Goal: Task Accomplishment & Management: Use online tool/utility

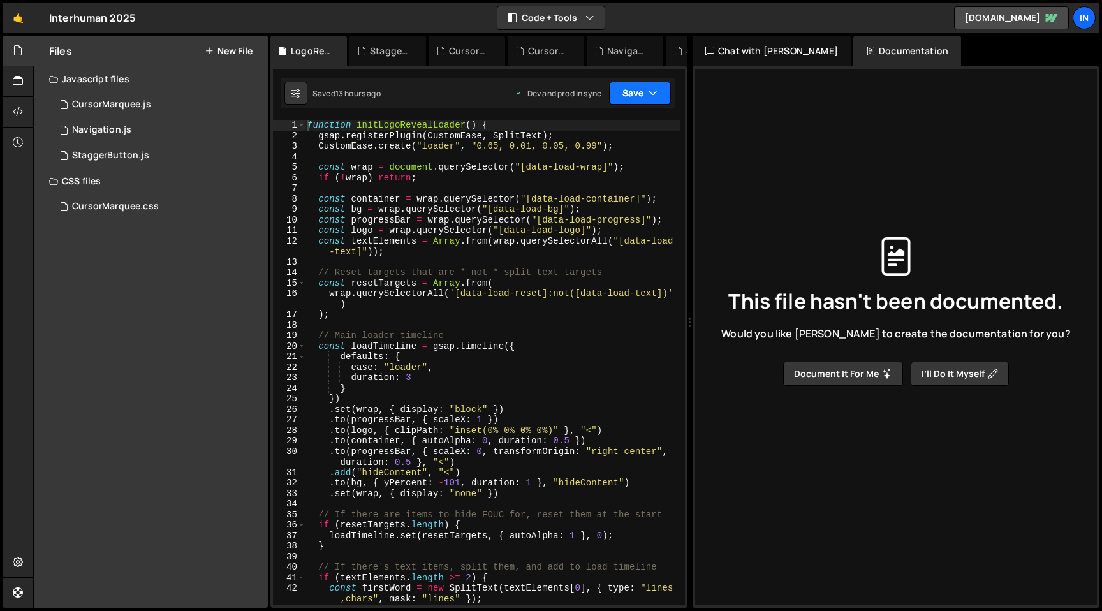
click at [635, 94] on button "Save" at bounding box center [640, 93] width 62 height 23
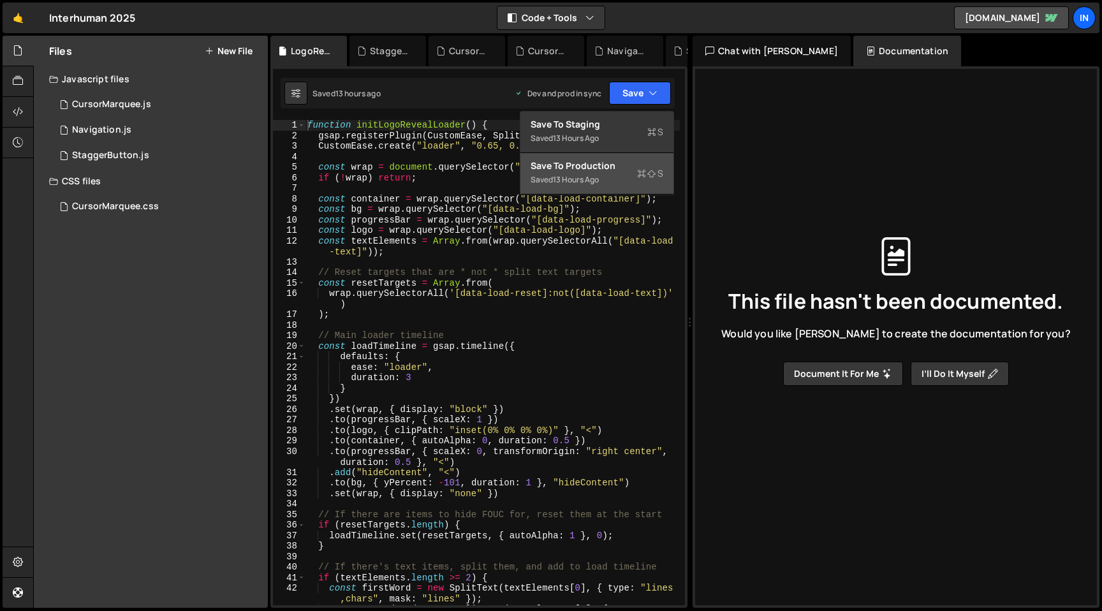
click at [624, 170] on div "Save to Production S" at bounding box center [597, 165] width 133 height 13
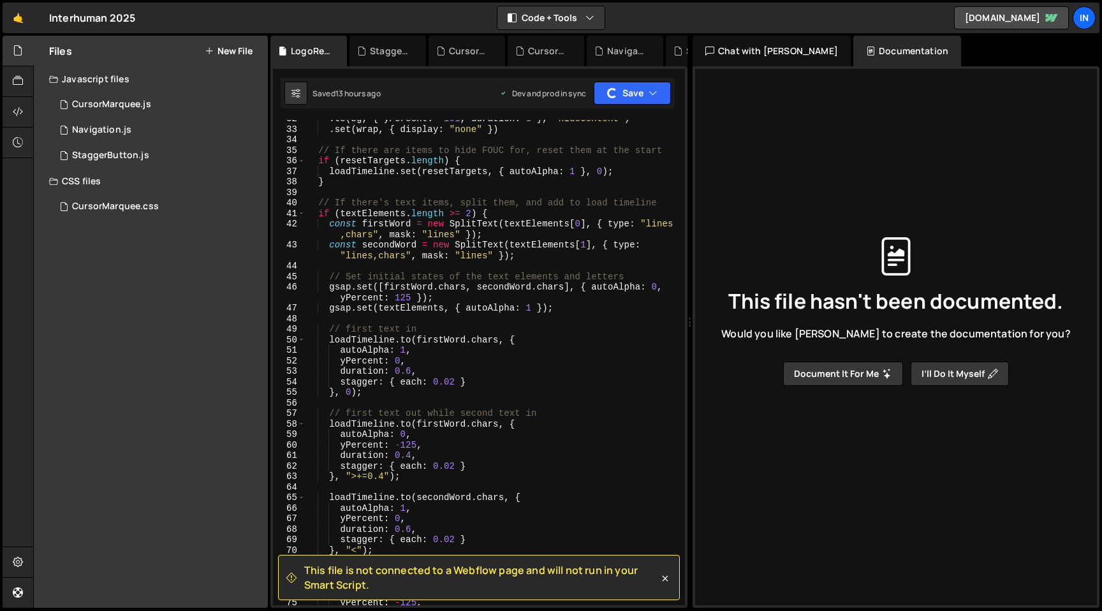
scroll to position [720, 0]
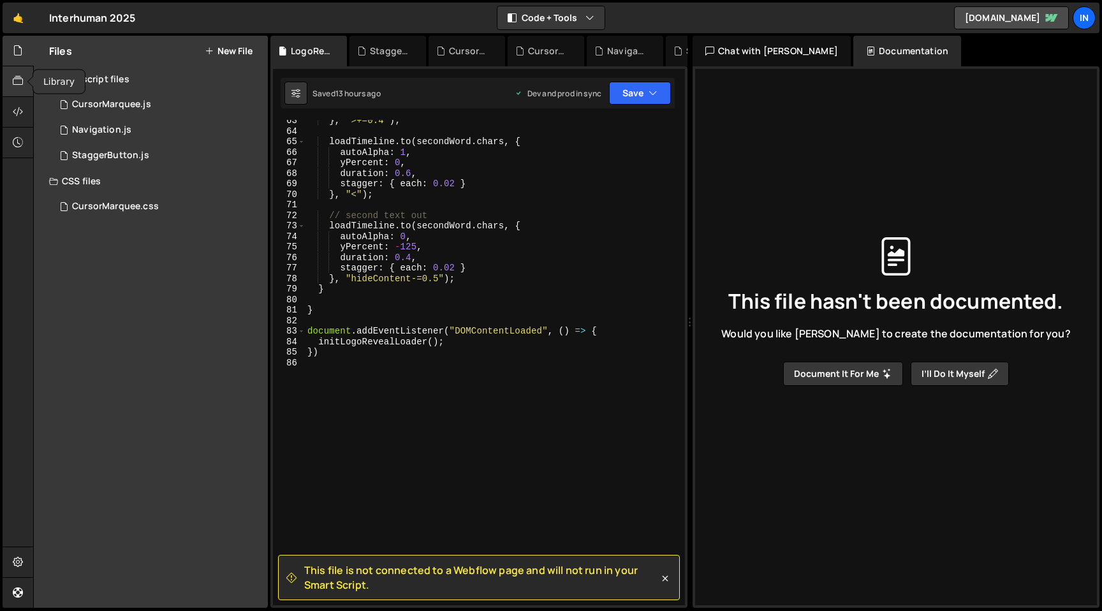
click at [16, 80] on icon at bounding box center [18, 81] width 10 height 14
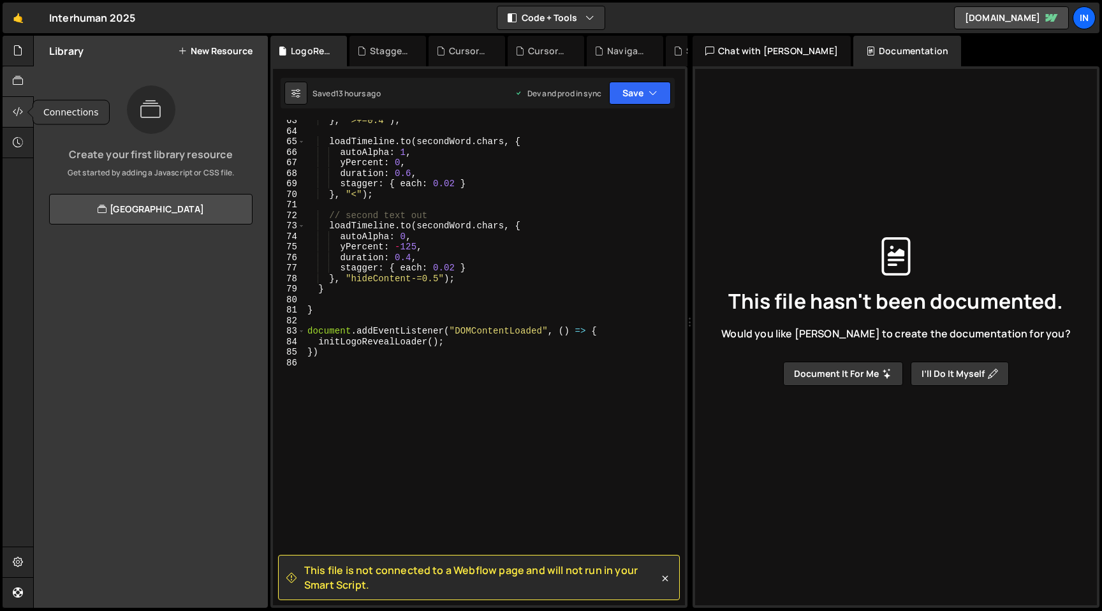
click at [11, 113] on div at bounding box center [18, 112] width 31 height 31
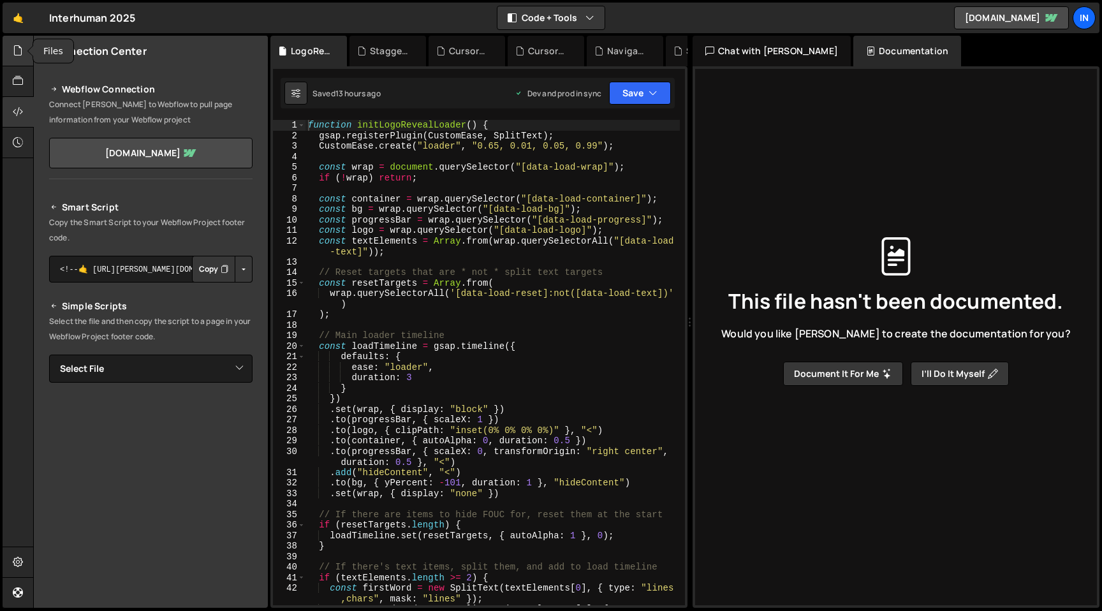
click at [18, 65] on div at bounding box center [18, 51] width 31 height 31
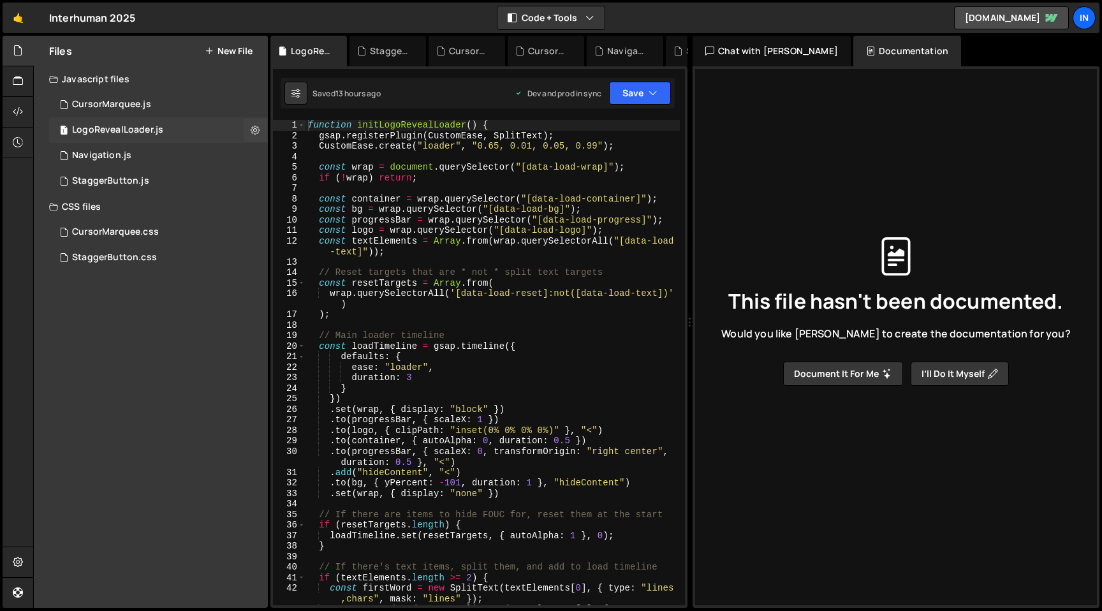
click at [129, 131] on div "LogoRevealLoader.js" at bounding box center [117, 129] width 91 height 11
click at [203, 216] on div "CSS files" at bounding box center [151, 207] width 234 height 26
click at [156, 165] on div "1 Navigation.js 0" at bounding box center [158, 156] width 219 height 26
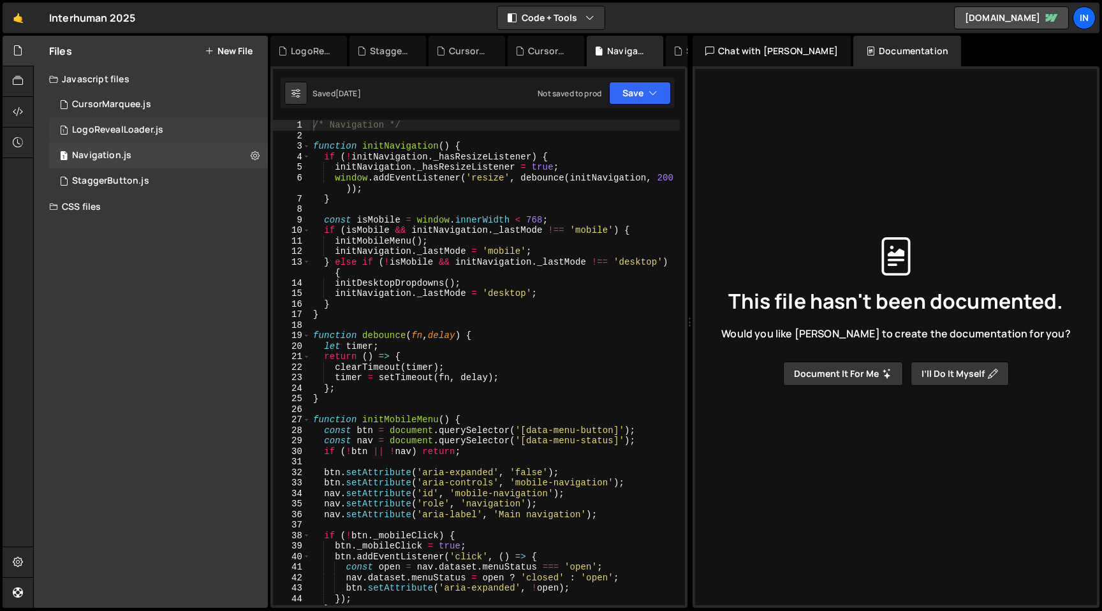
click at [210, 128] on div "1 LogoRevealLoader.js 0" at bounding box center [158, 130] width 219 height 26
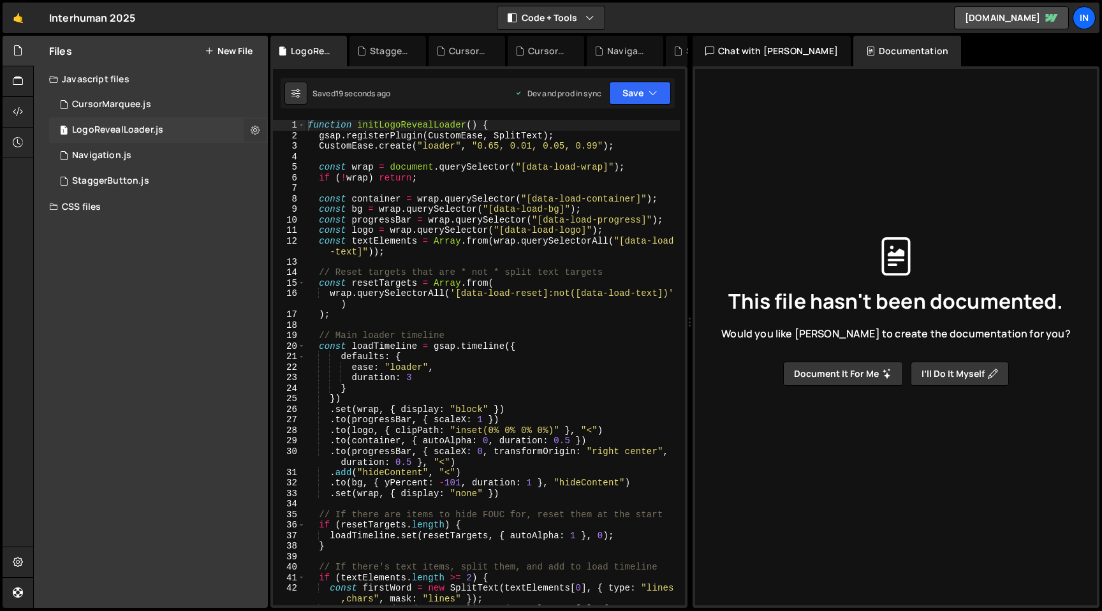
click at [256, 126] on icon at bounding box center [255, 130] width 9 height 12
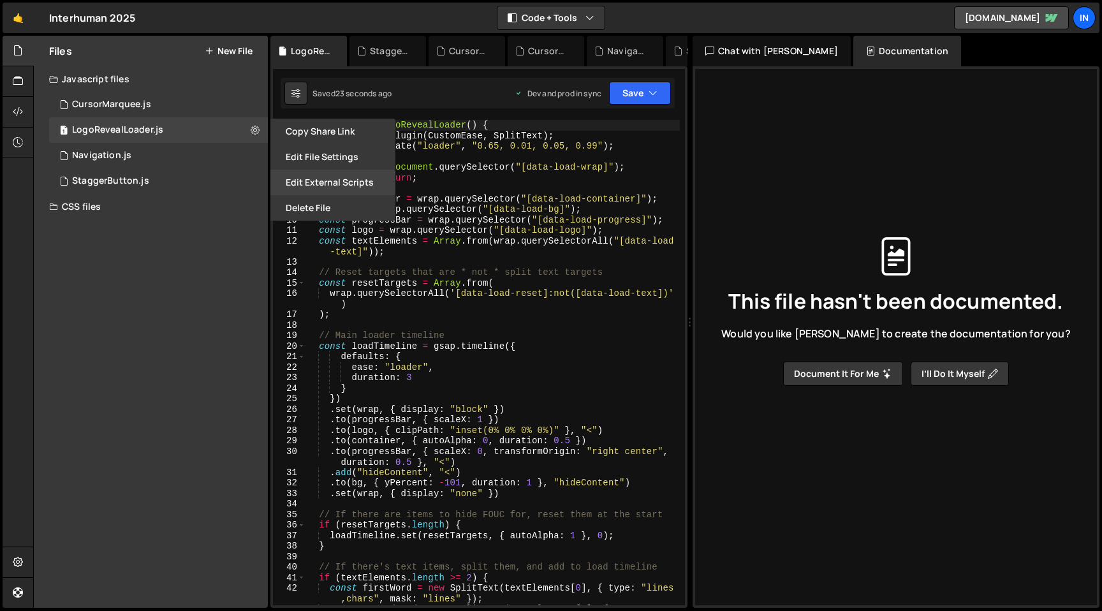
click at [342, 175] on button "Edit External Scripts" at bounding box center [332, 183] width 125 height 26
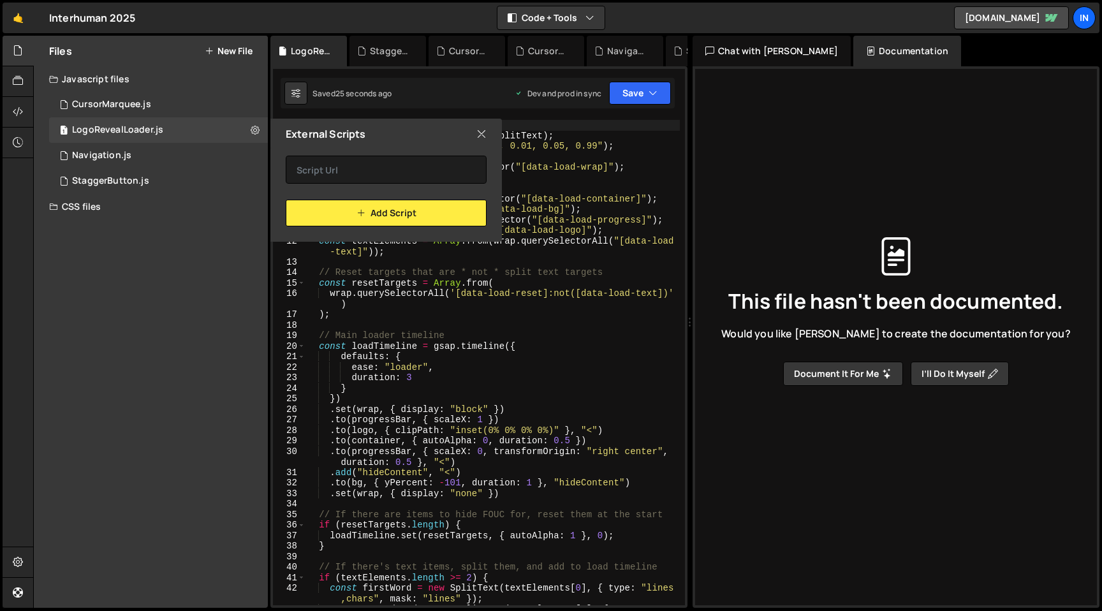
click at [478, 134] on icon at bounding box center [481, 134] width 10 height 14
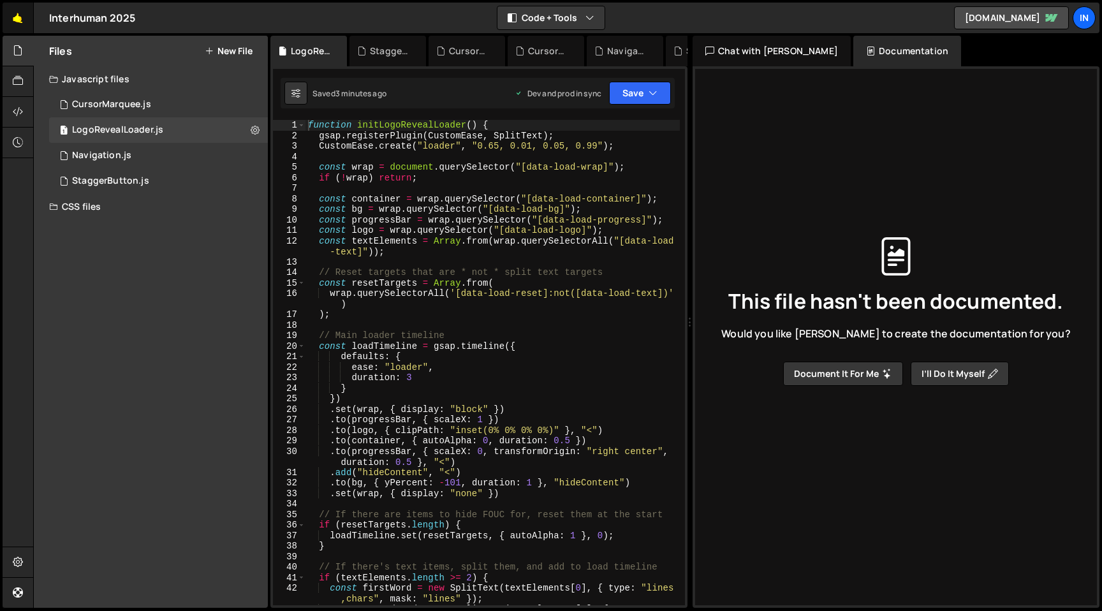
click at [15, 12] on link "🤙" at bounding box center [18, 18] width 31 height 31
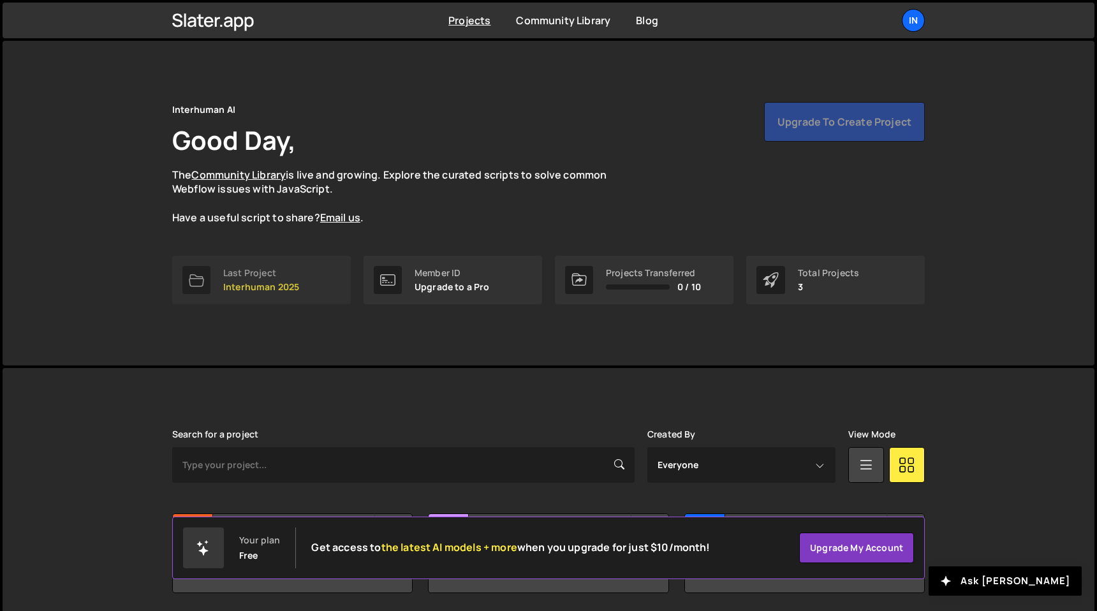
scroll to position [45, 0]
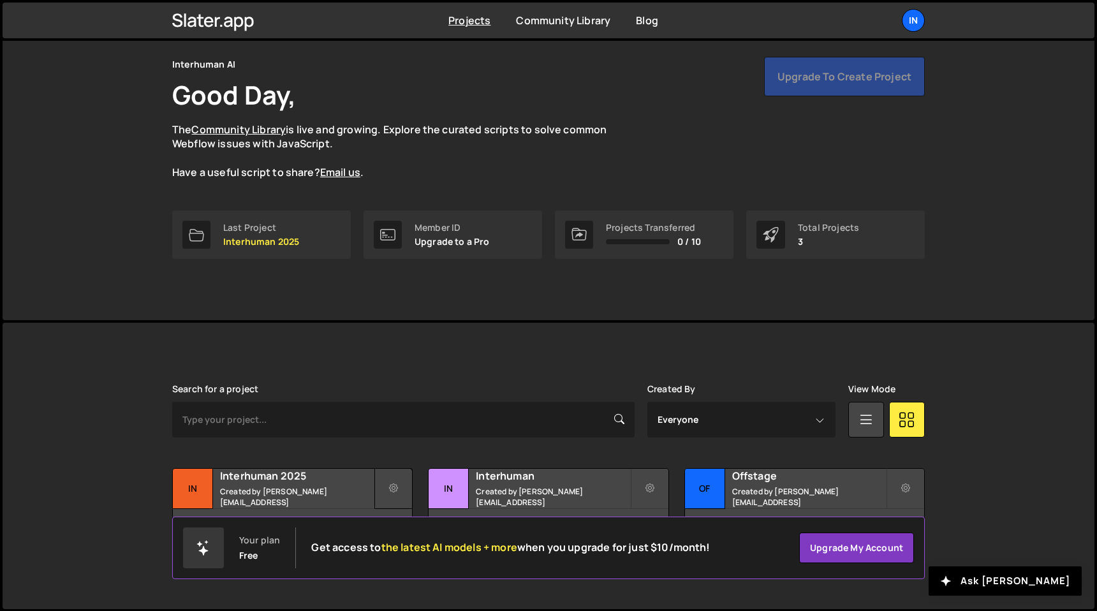
click at [392, 487] on icon at bounding box center [393, 488] width 9 height 13
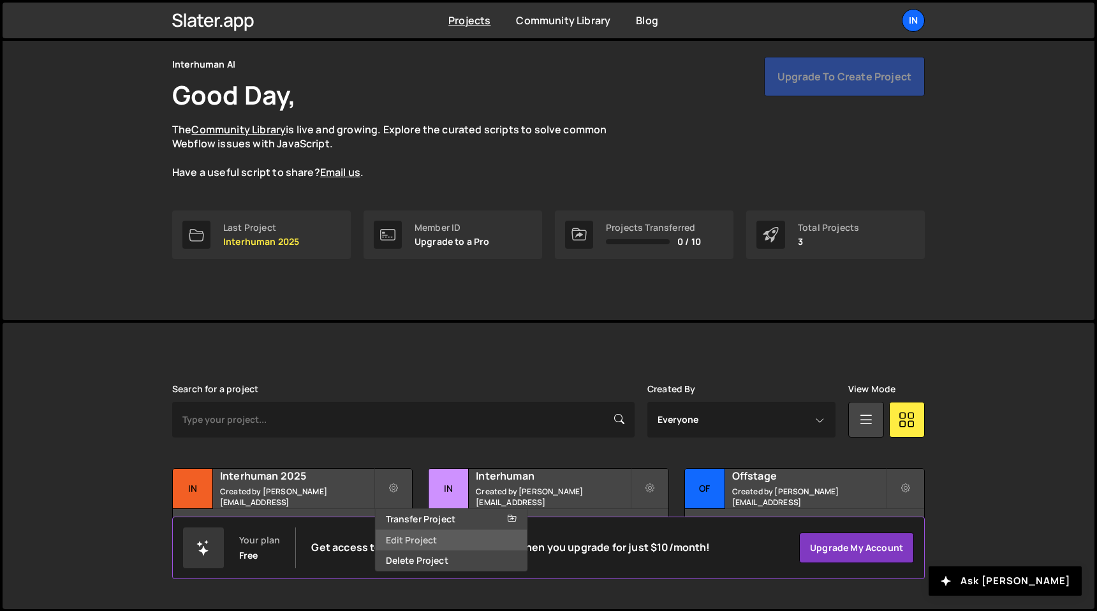
click at [413, 539] on link "Edit Project" at bounding box center [452, 540] width 152 height 20
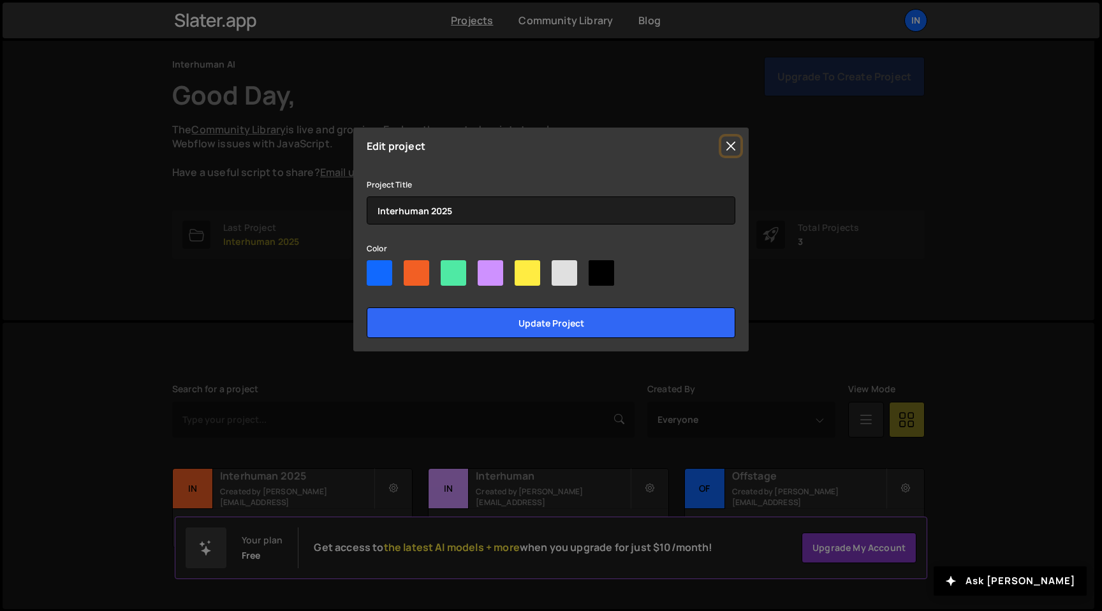
click at [726, 147] on button "Close" at bounding box center [730, 145] width 19 height 19
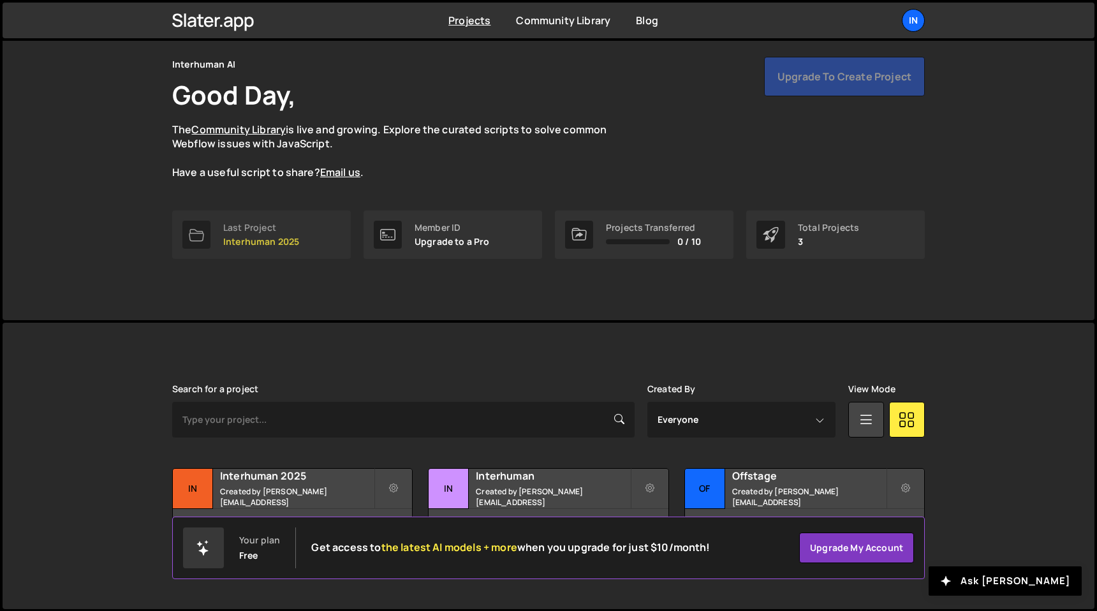
click at [244, 238] on p "Interhuman 2025" at bounding box center [261, 242] width 76 height 10
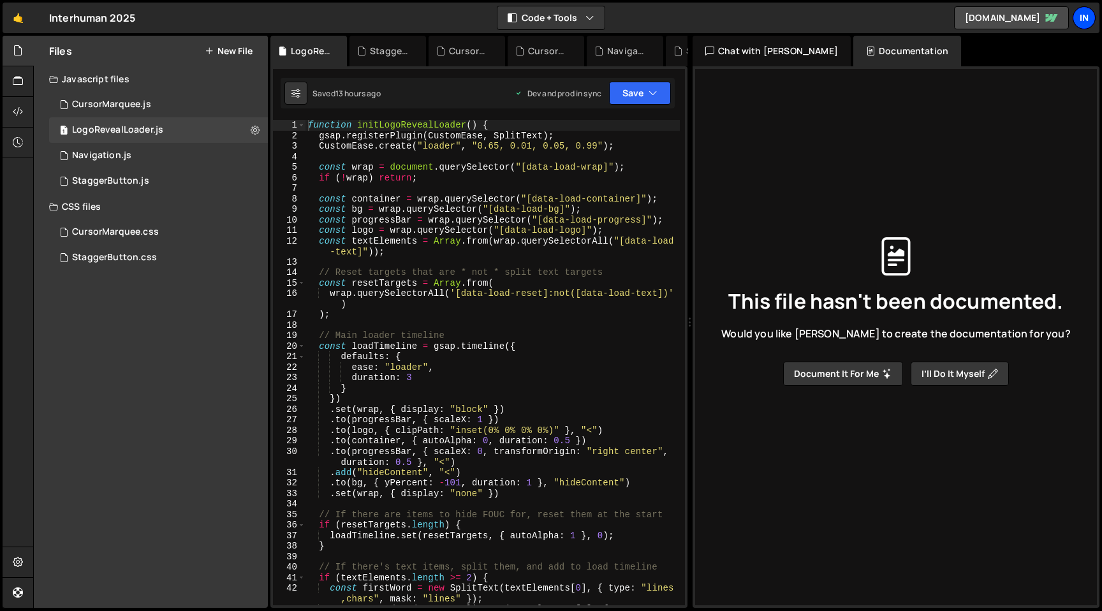
click at [1078, 15] on div "In" at bounding box center [1084, 17] width 23 height 23
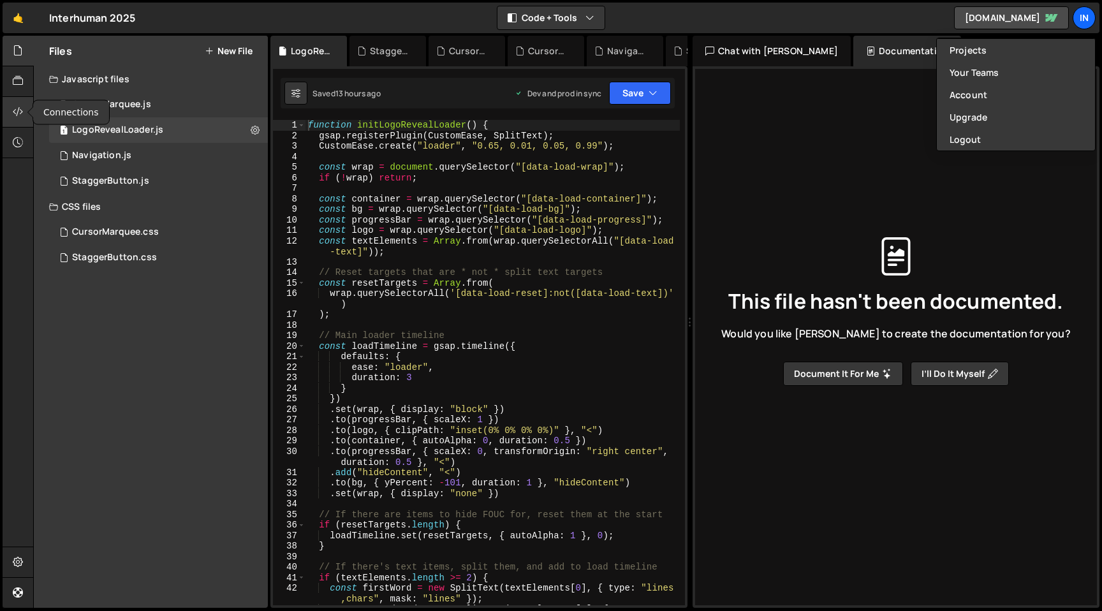
click at [18, 114] on icon at bounding box center [18, 112] width 10 height 14
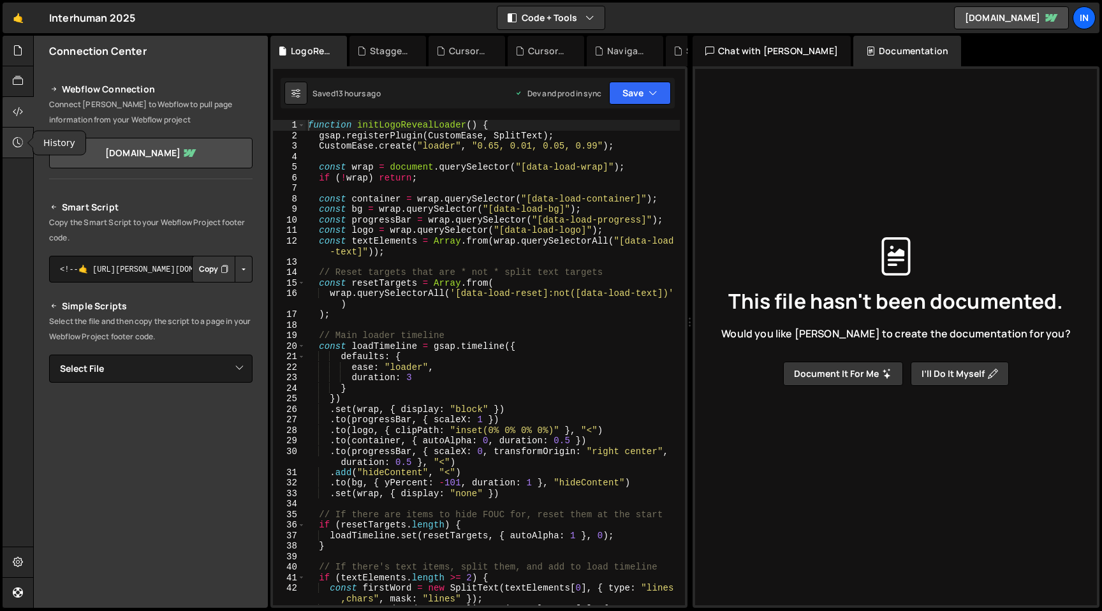
click at [9, 136] on div at bounding box center [18, 143] width 31 height 31
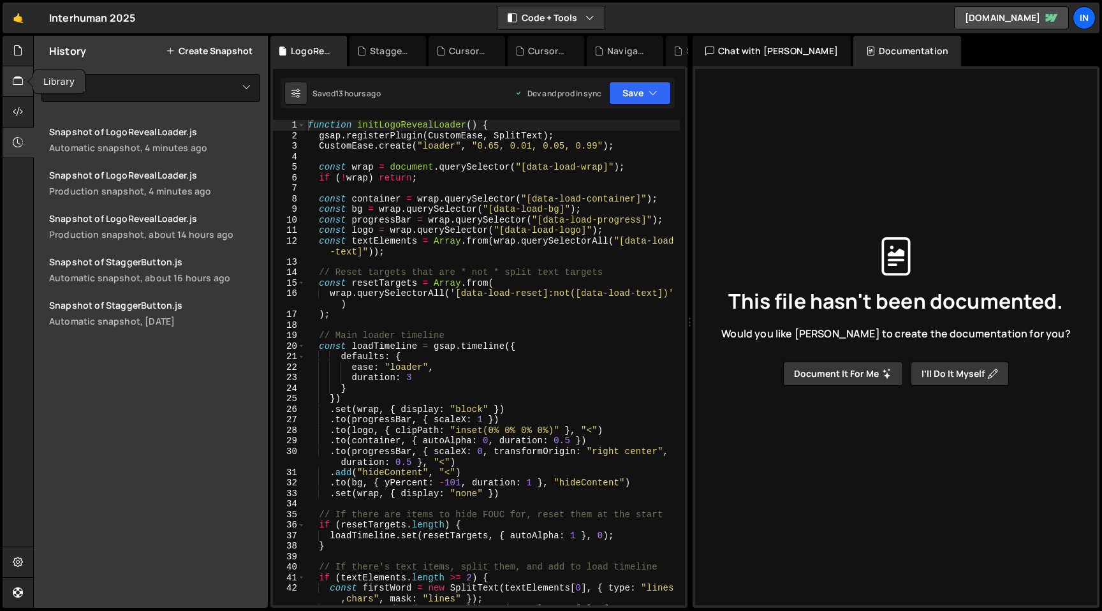
click at [22, 75] on icon at bounding box center [18, 81] width 10 height 14
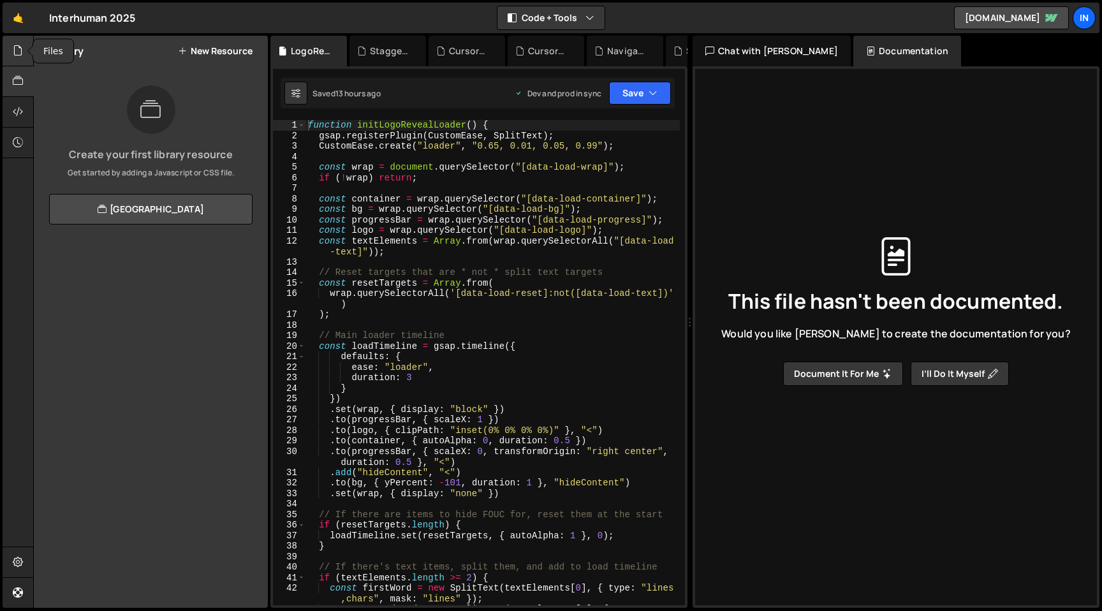
click at [13, 58] on div at bounding box center [18, 51] width 31 height 31
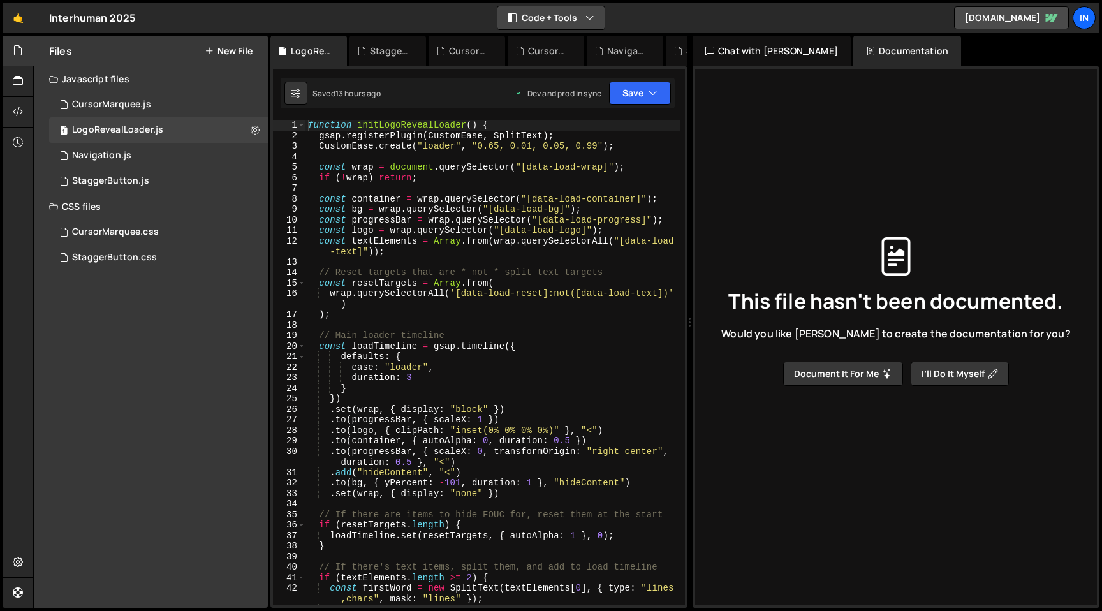
click at [582, 16] on button "Code + Tools" at bounding box center [550, 17] width 107 height 23
type textarea "const wrap = document.querySelector("[data-load-wrap]");"
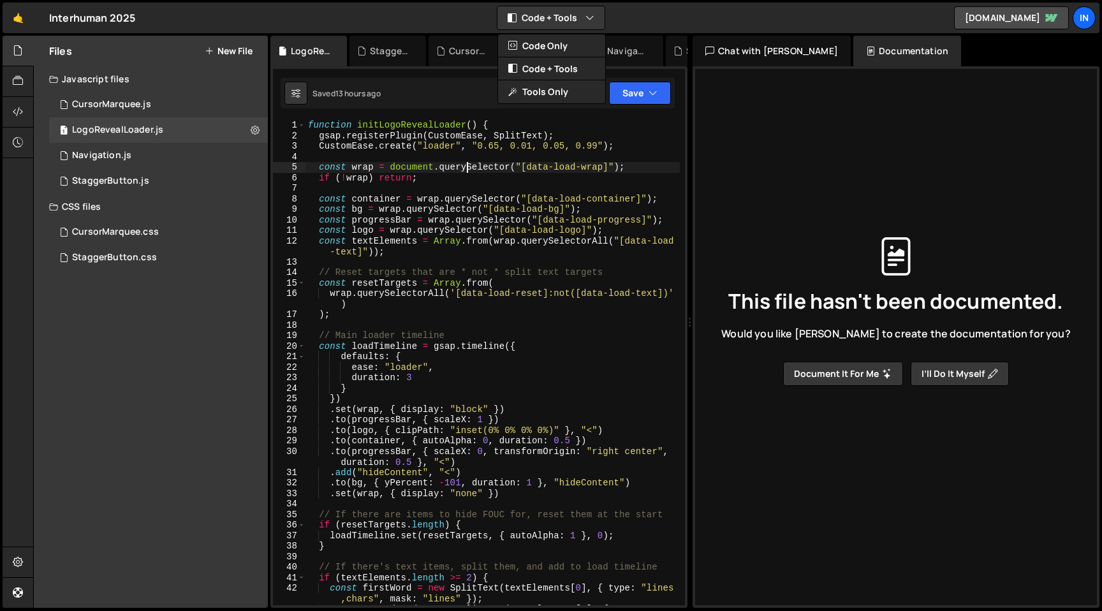
click at [464, 169] on div "function initLogoRevealLoader ( ) { gsap . registerPlugin ( CustomEase , SplitT…" at bounding box center [492, 378] width 374 height 517
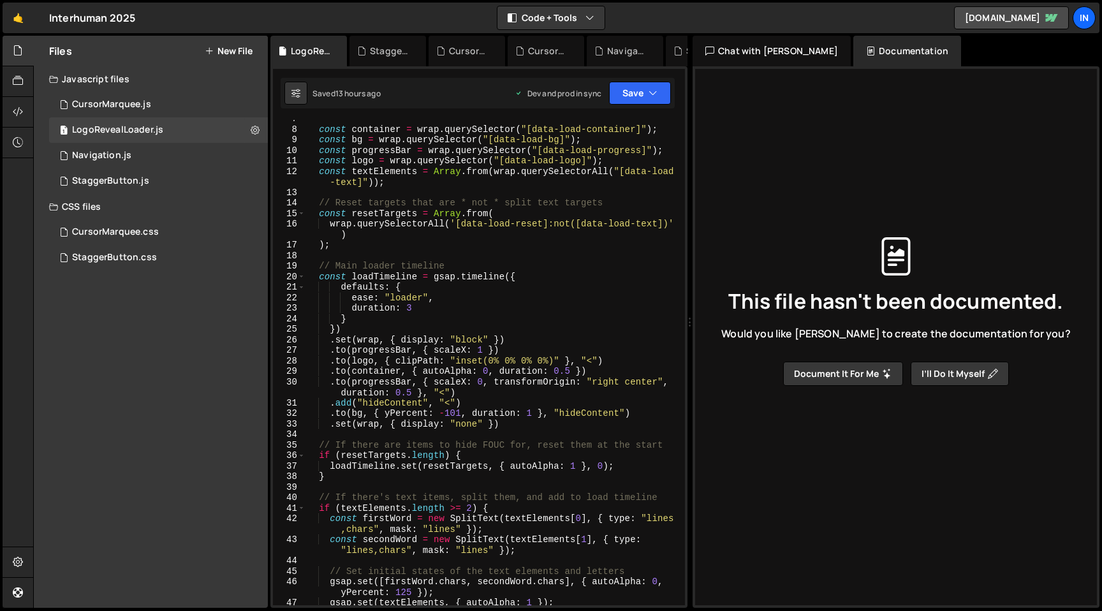
scroll to position [171, 0]
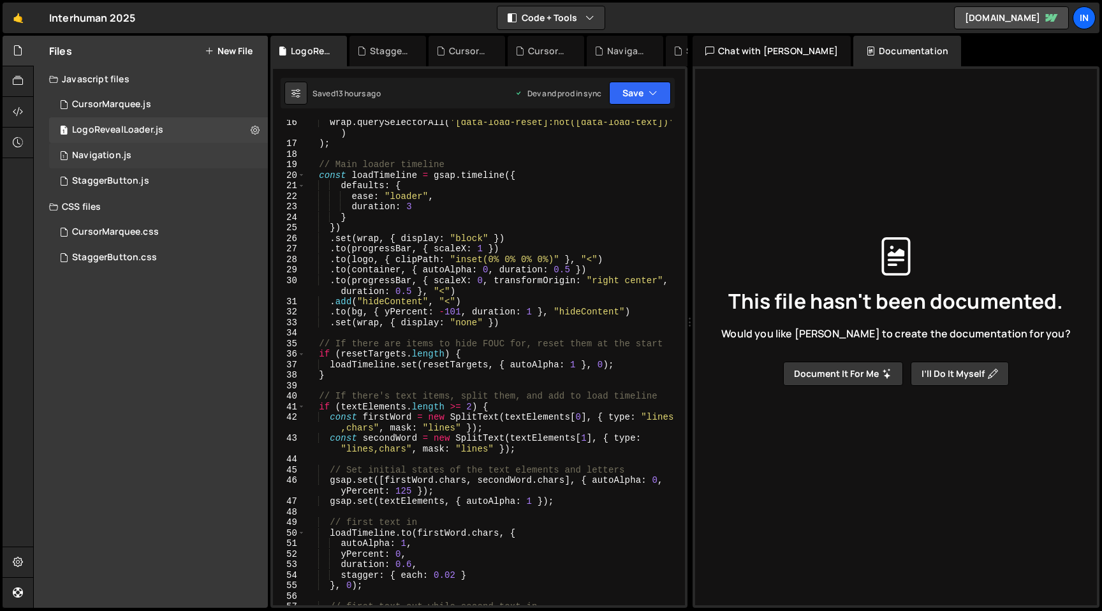
click at [128, 156] on div "Navigation.js" at bounding box center [101, 155] width 59 height 11
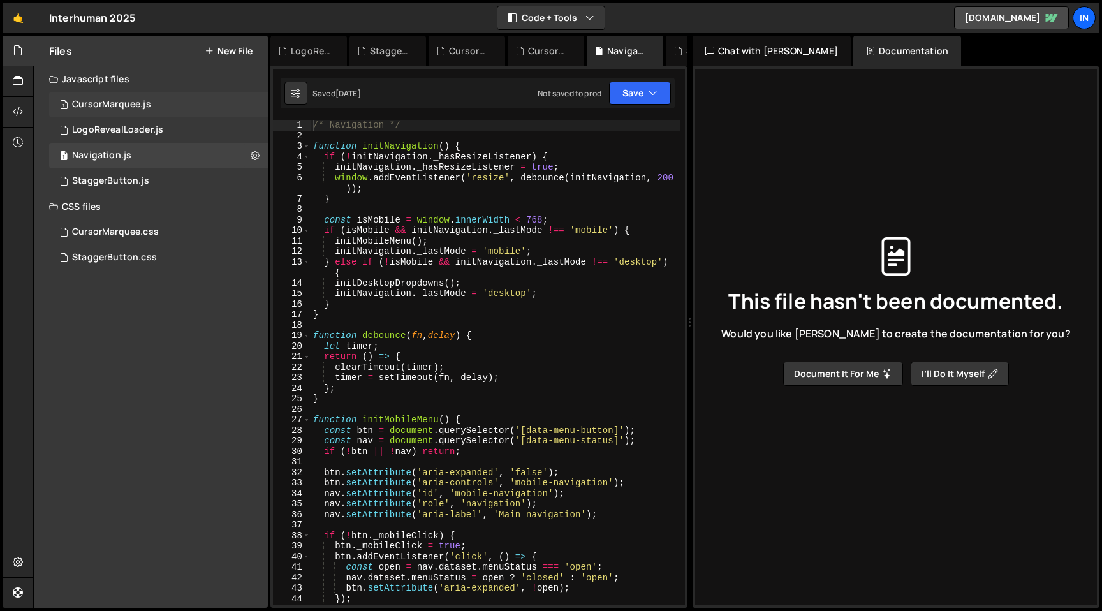
click at [117, 106] on div "CursorMarquee.js" at bounding box center [111, 104] width 79 height 11
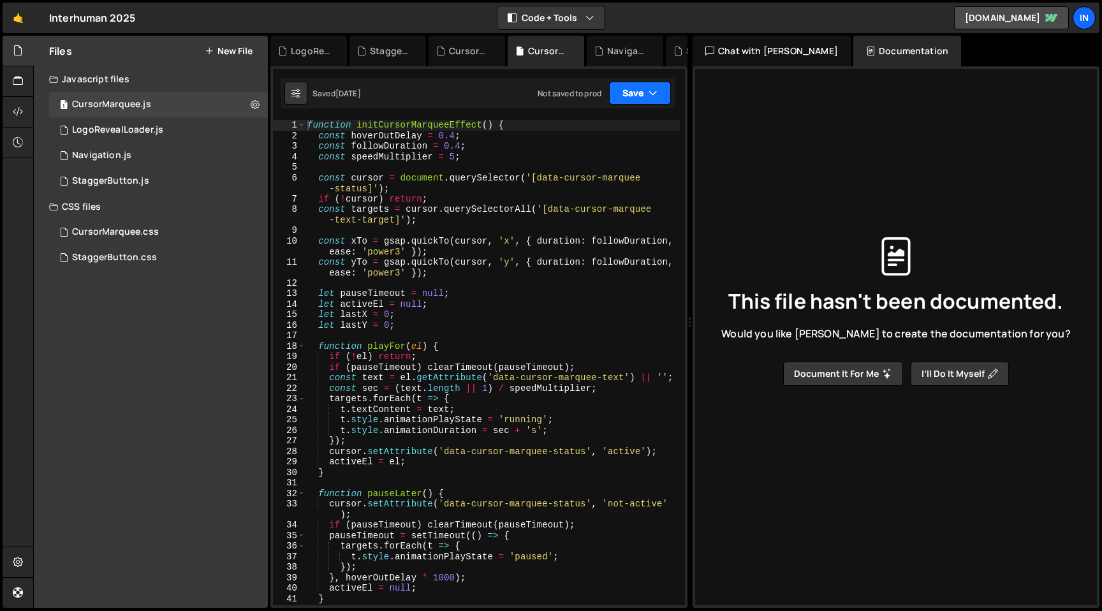
click at [659, 82] on button "Save" at bounding box center [640, 93] width 62 height 23
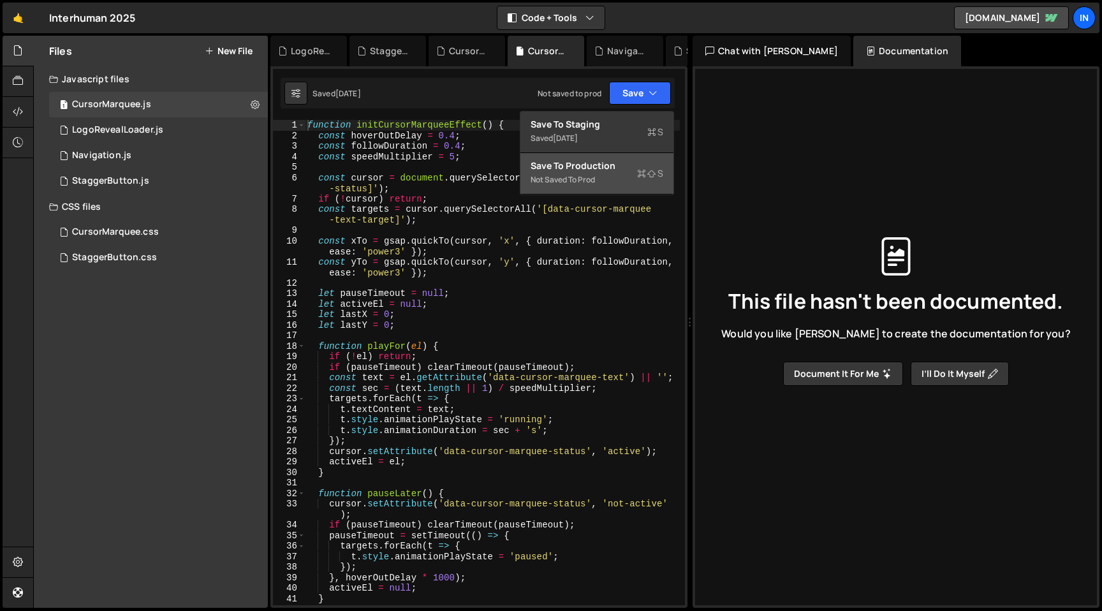
click at [601, 158] on button "Save to Production S Not saved to prod" at bounding box center [596, 173] width 153 height 41
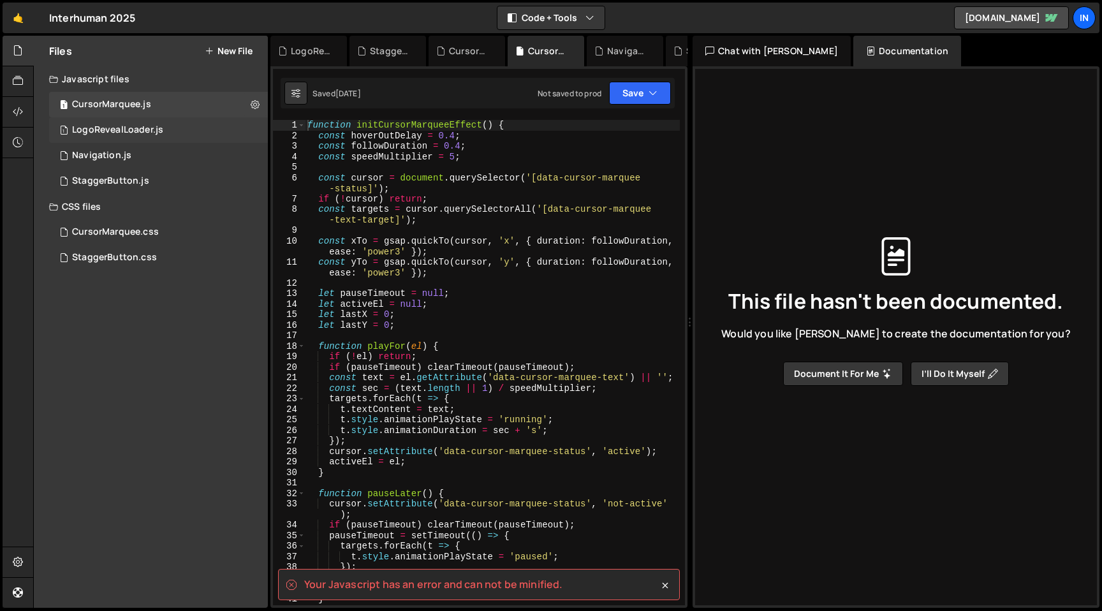
click at [160, 130] on div "LogoRevealLoader.js" at bounding box center [117, 129] width 91 height 11
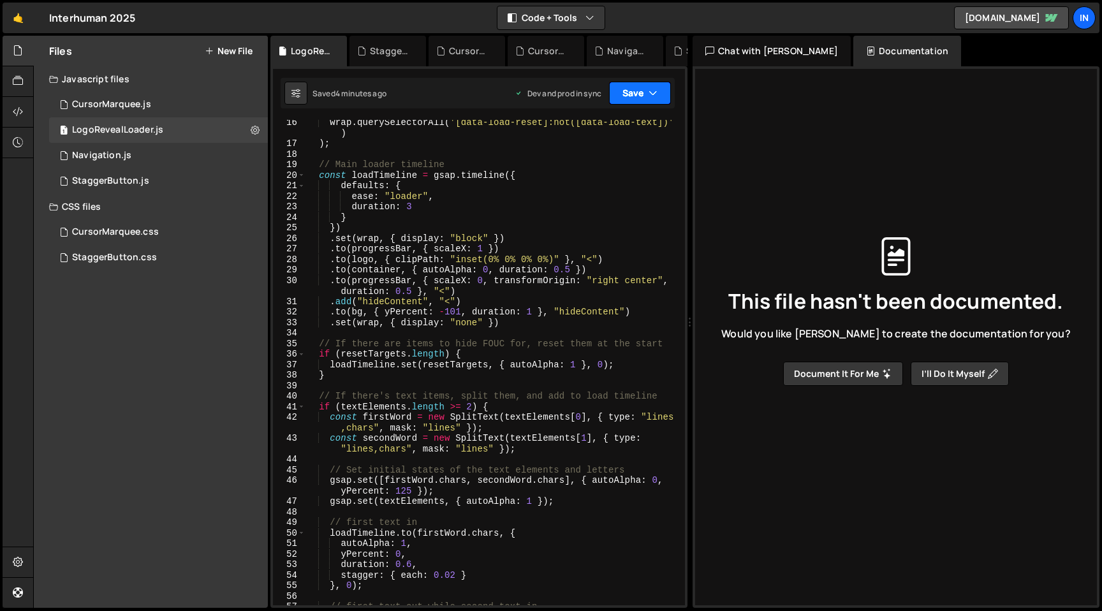
click at [632, 99] on button "Save" at bounding box center [640, 93] width 62 height 23
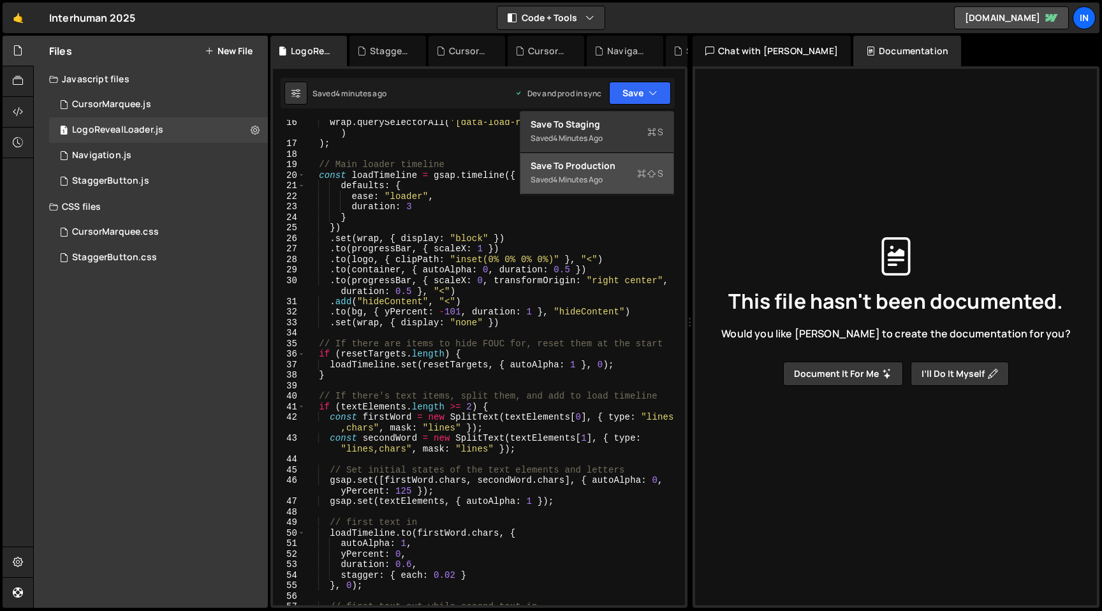
click at [617, 165] on div "Save to Production S" at bounding box center [597, 165] width 133 height 13
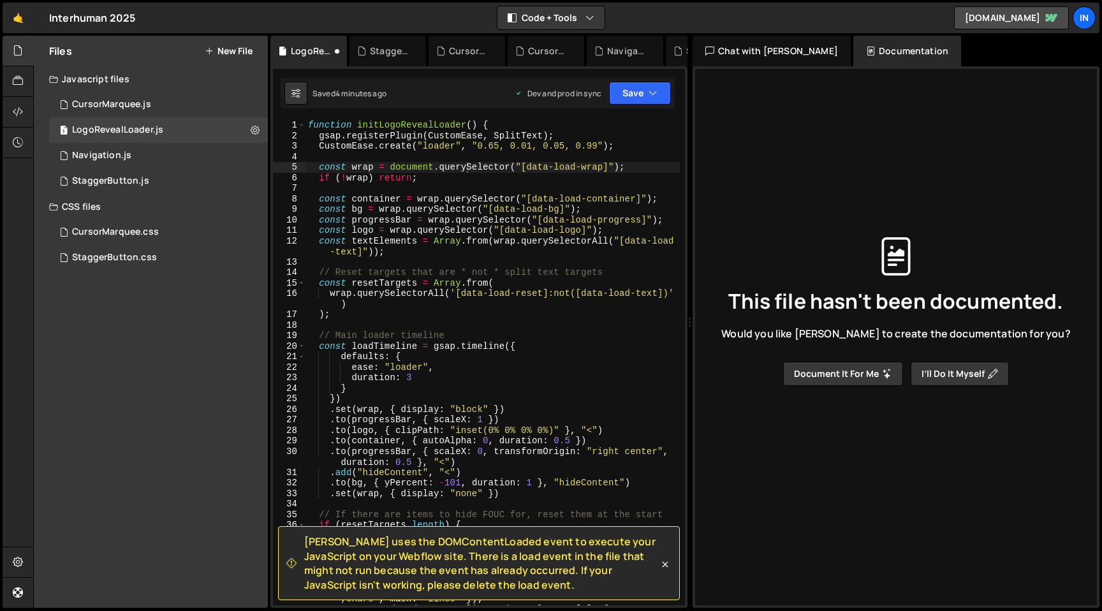
scroll to position [0, 0]
click at [129, 157] on div "1 Navigation.js 0" at bounding box center [158, 156] width 219 height 26
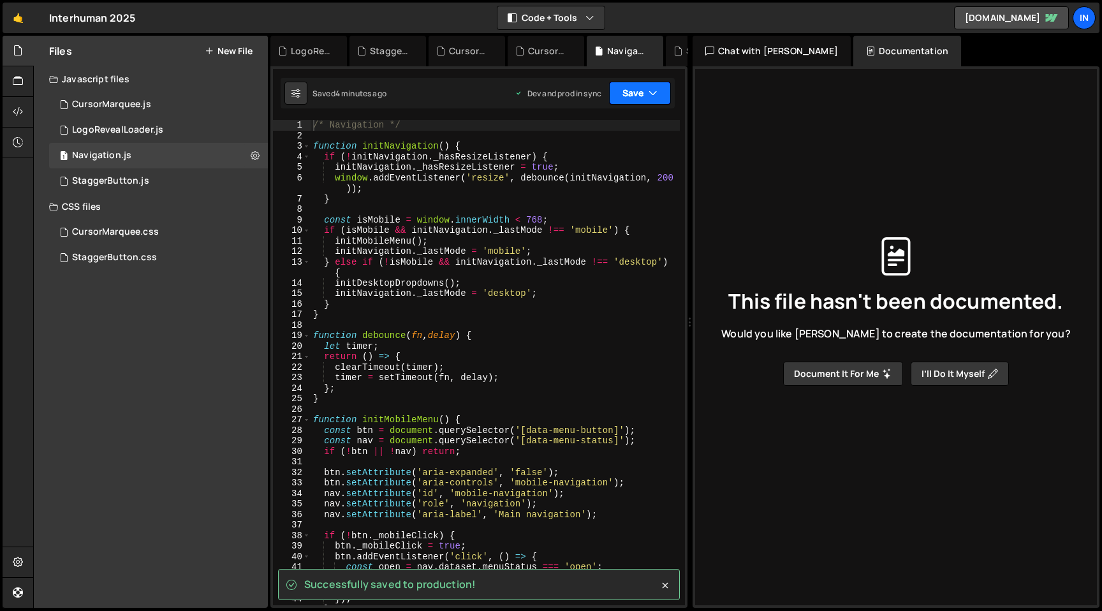
click at [658, 101] on button "Save" at bounding box center [640, 93] width 62 height 23
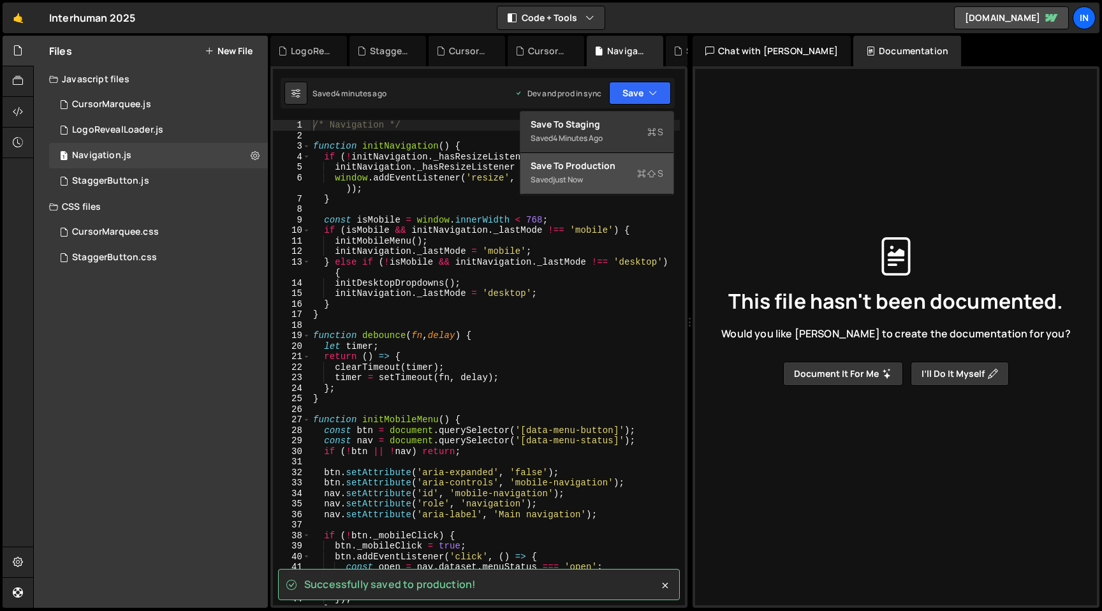
click at [612, 163] on div "Save to Production S" at bounding box center [597, 165] width 133 height 13
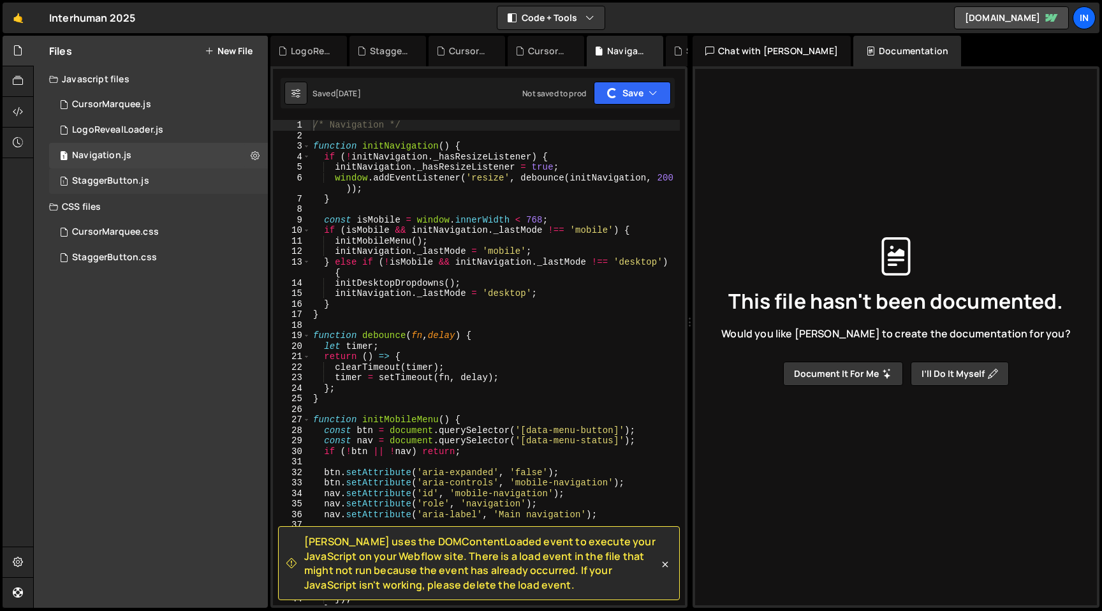
click at [152, 188] on div "1 StaggerButton.js 0" at bounding box center [158, 181] width 219 height 26
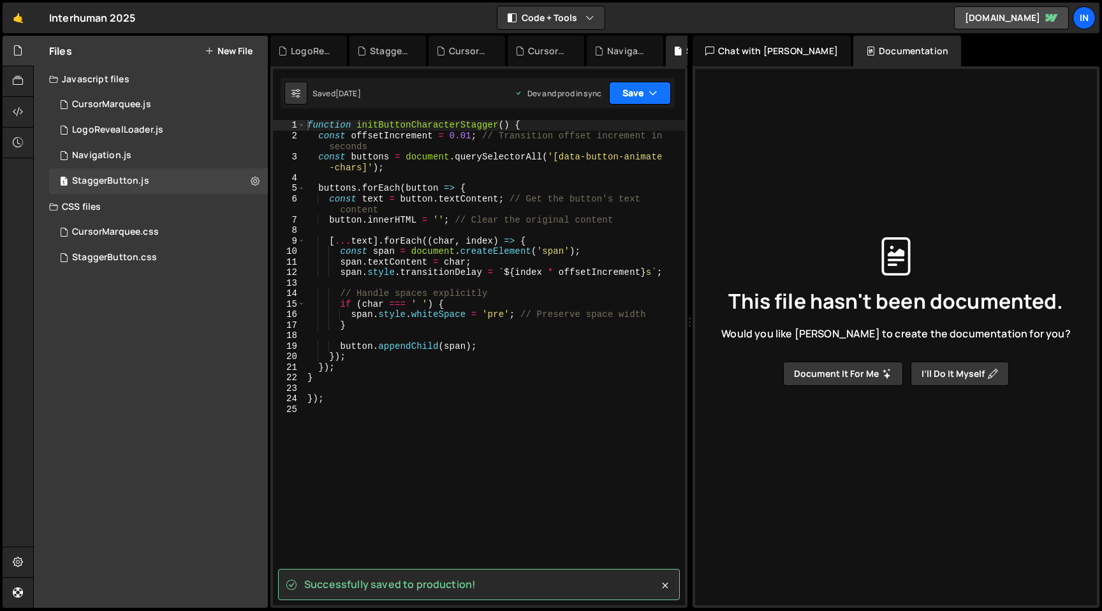
click at [649, 88] on icon "button" at bounding box center [653, 93] width 9 height 13
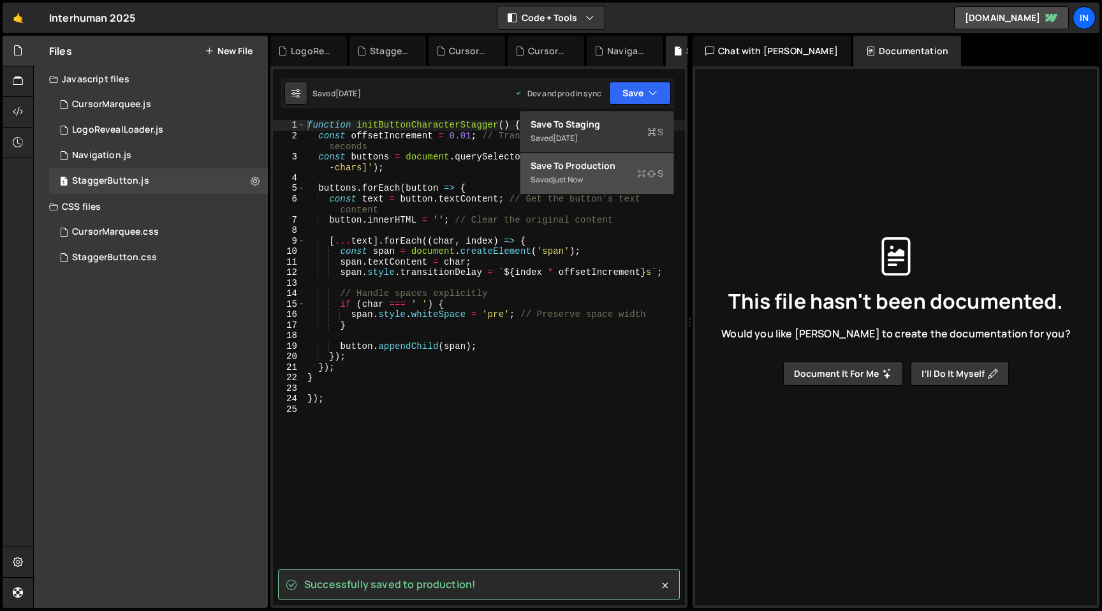
click at [587, 162] on div "Save to Production S" at bounding box center [597, 165] width 133 height 13
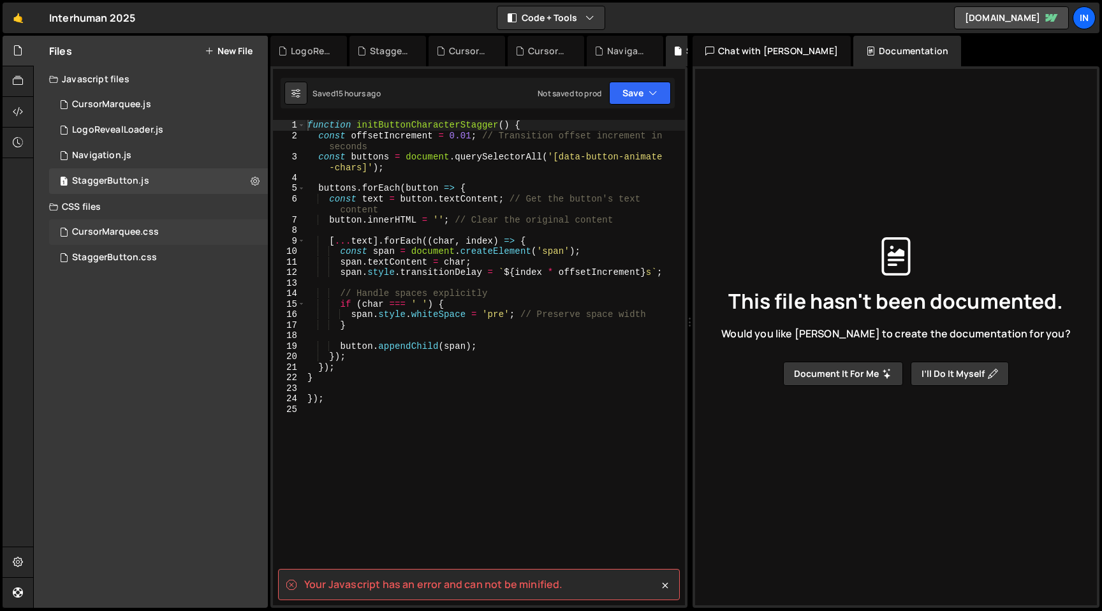
click at [122, 239] on div "CursorMarquee.css 0" at bounding box center [158, 232] width 219 height 26
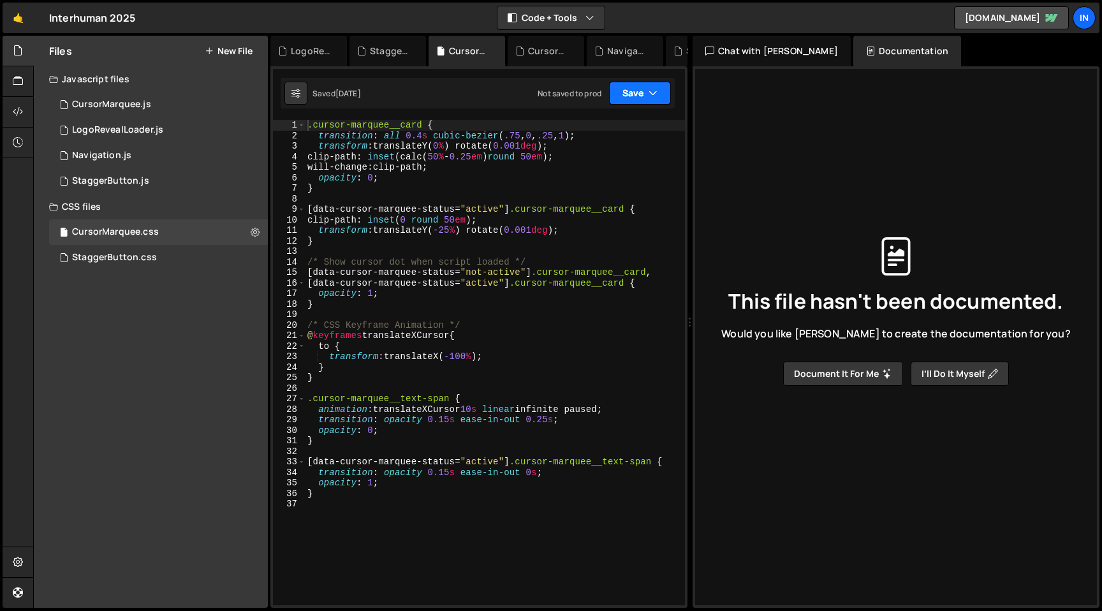
click at [629, 101] on button "Save" at bounding box center [640, 93] width 62 height 23
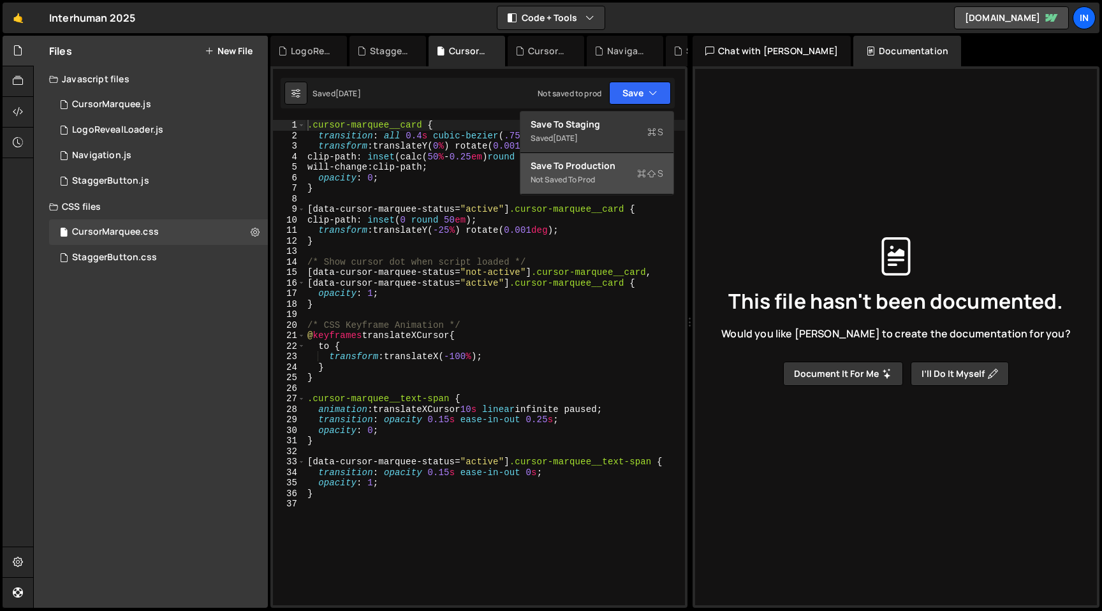
click at [631, 170] on div "Save to Production S" at bounding box center [597, 165] width 133 height 13
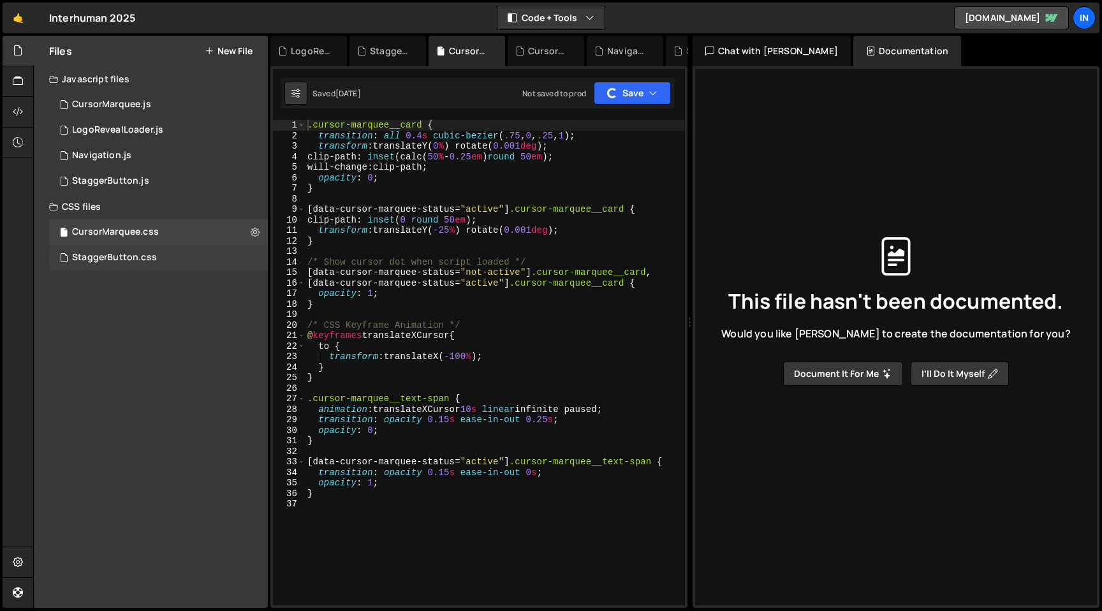
click at [117, 254] on div "StaggerButton.css" at bounding box center [114, 257] width 85 height 11
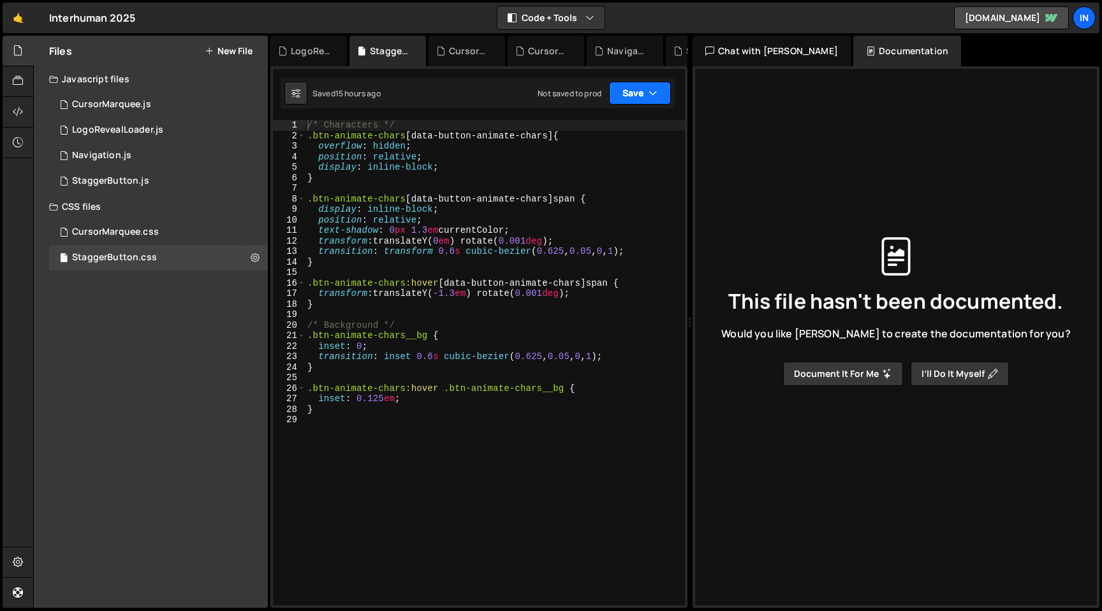
click at [652, 94] on icon "button" at bounding box center [653, 93] width 9 height 13
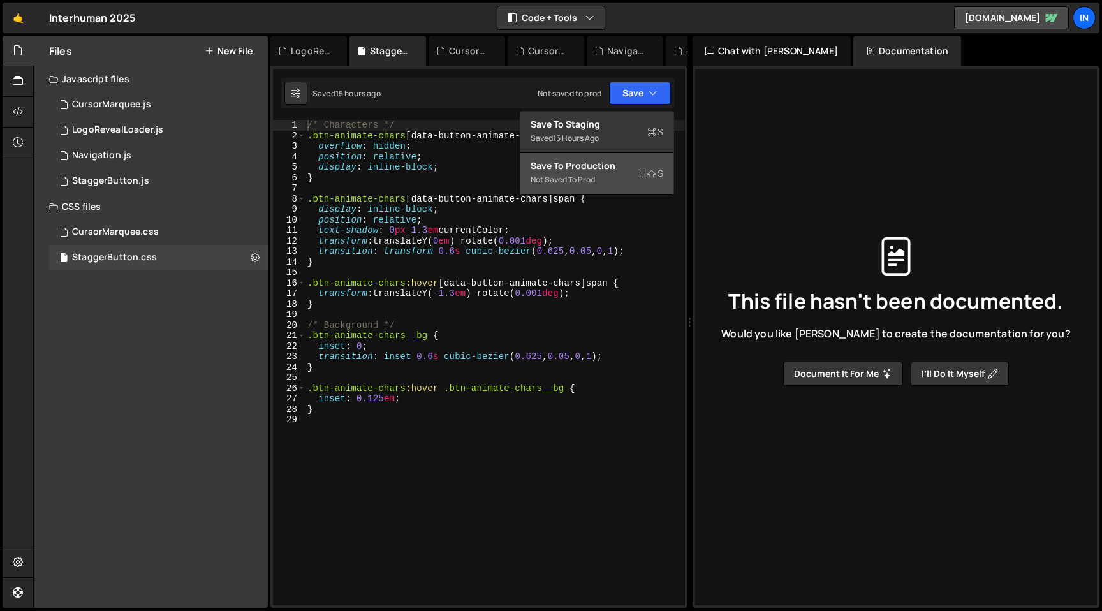
click at [607, 170] on div "Save to Production S" at bounding box center [597, 165] width 133 height 13
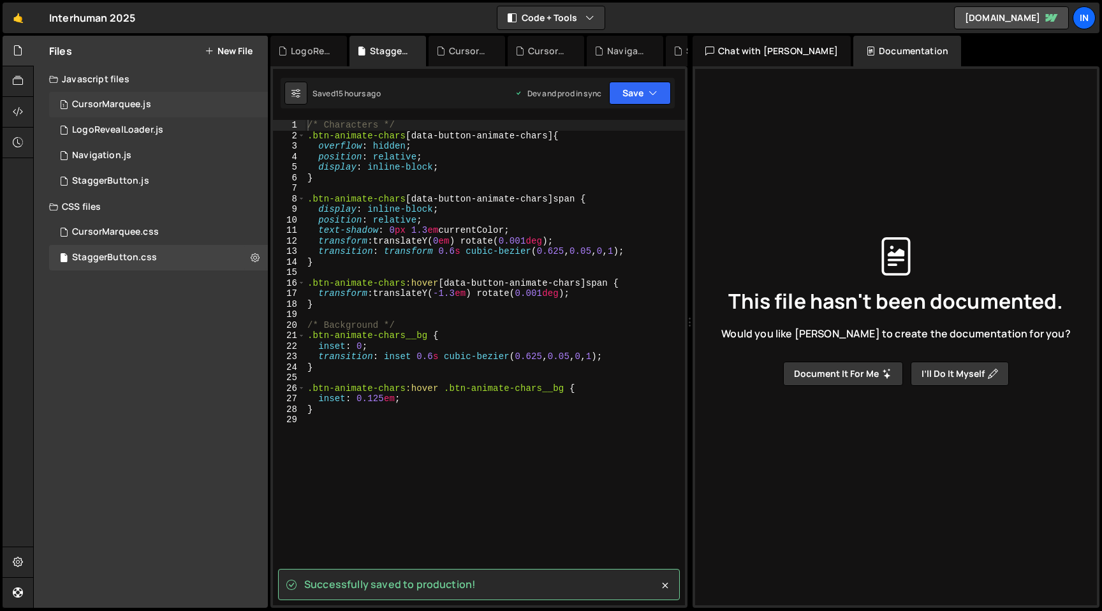
click at [122, 98] on div "1 CursorMarquee.js 0" at bounding box center [158, 105] width 219 height 26
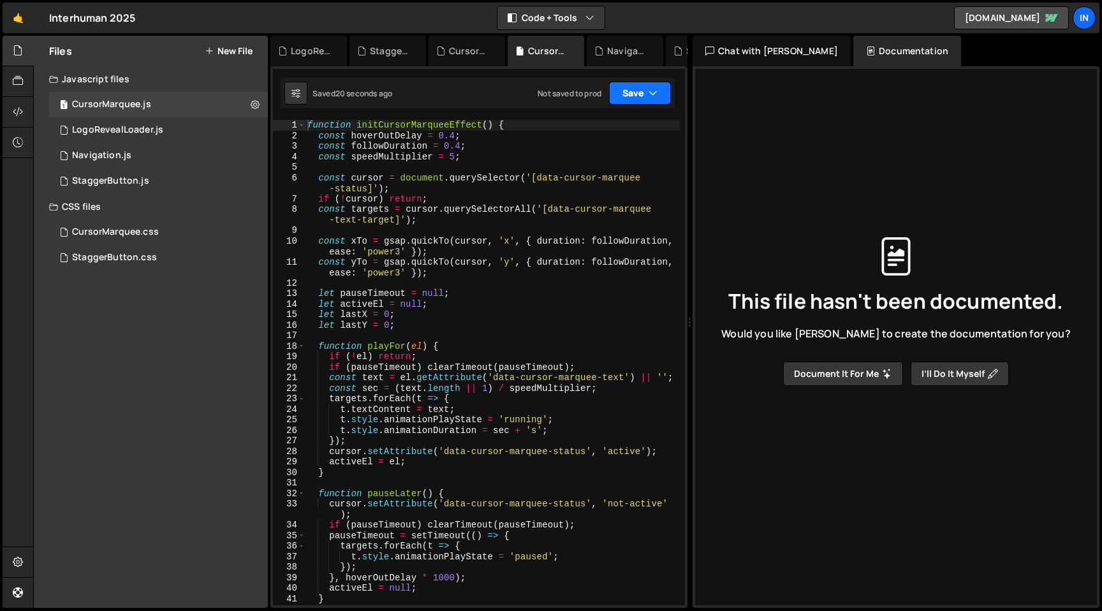
click at [666, 87] on button "Save" at bounding box center [640, 93] width 62 height 23
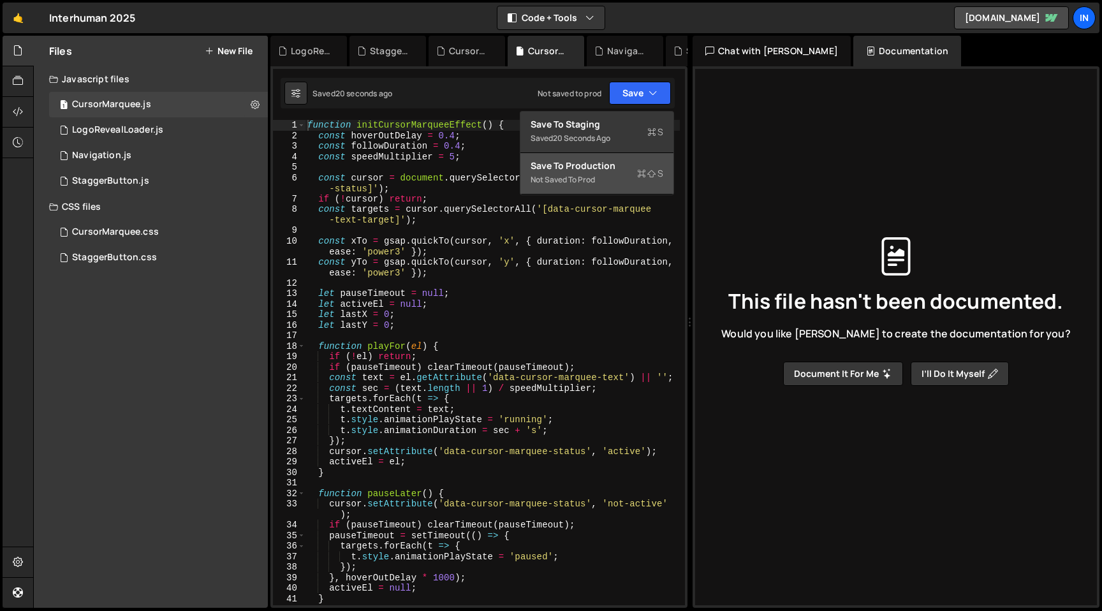
click at [622, 175] on div "Not saved to prod" at bounding box center [597, 179] width 133 height 15
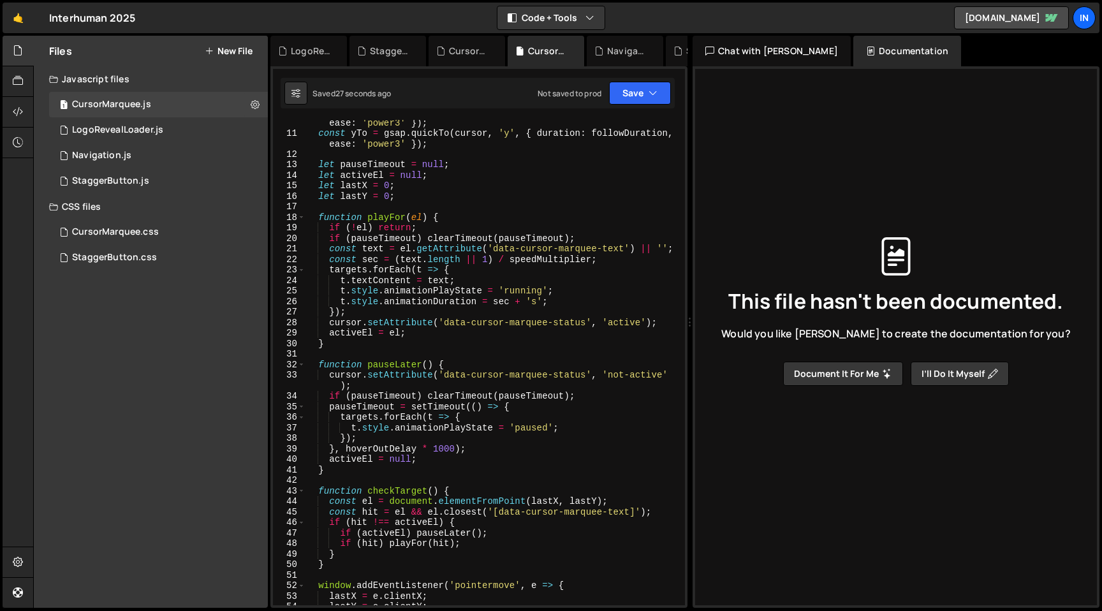
scroll to position [573, 0]
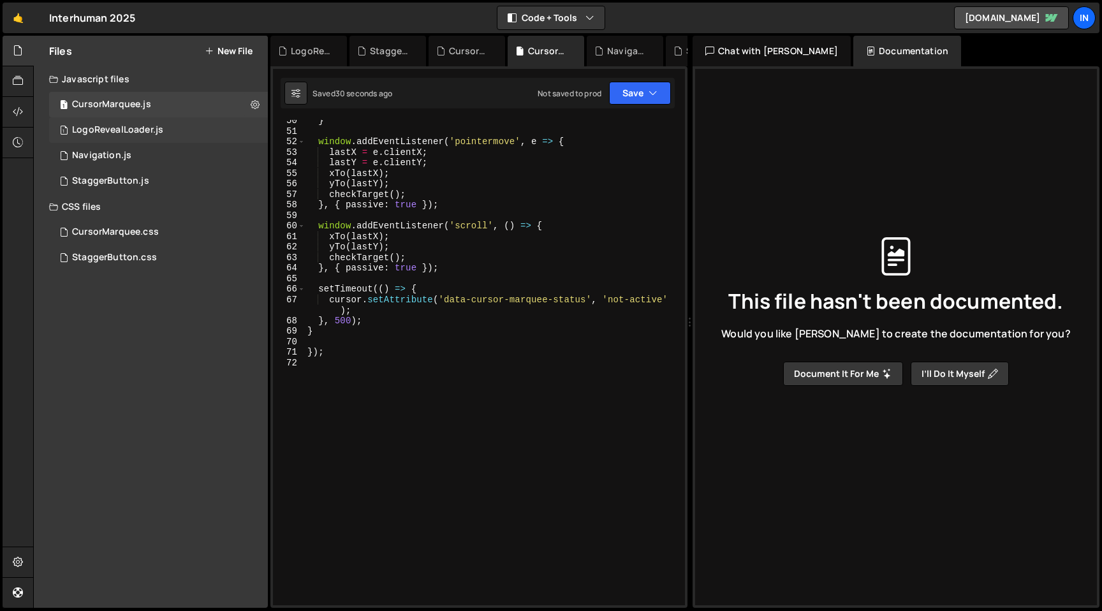
click at [121, 123] on div "1 LogoRevealLoader.js 0" at bounding box center [158, 130] width 219 height 26
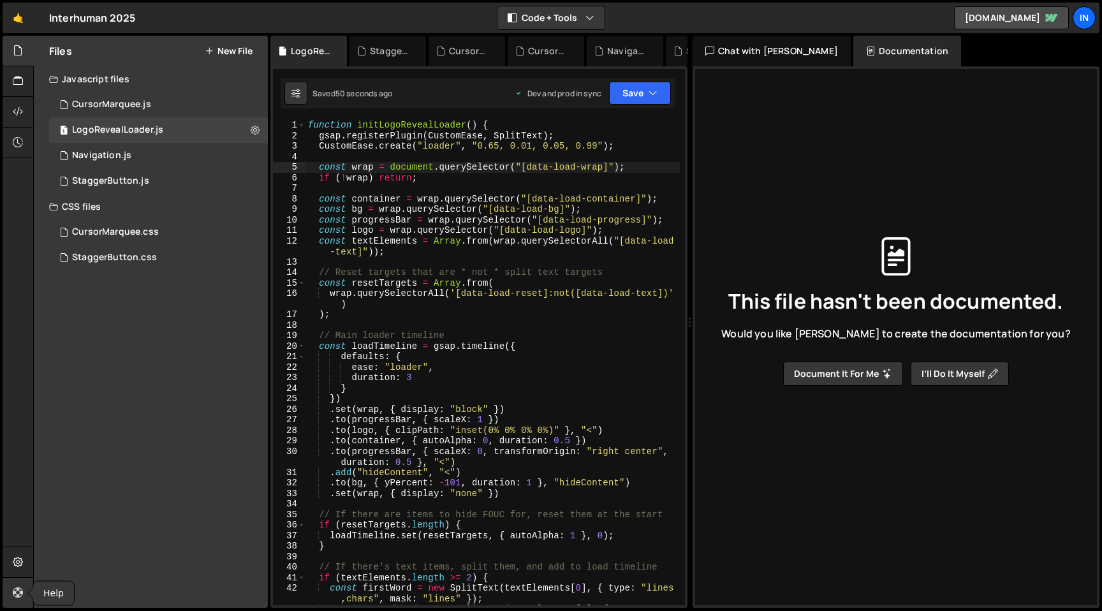
click at [17, 595] on icon at bounding box center [18, 592] width 10 height 14
